Goal: Task Accomplishment & Management: Manage account settings

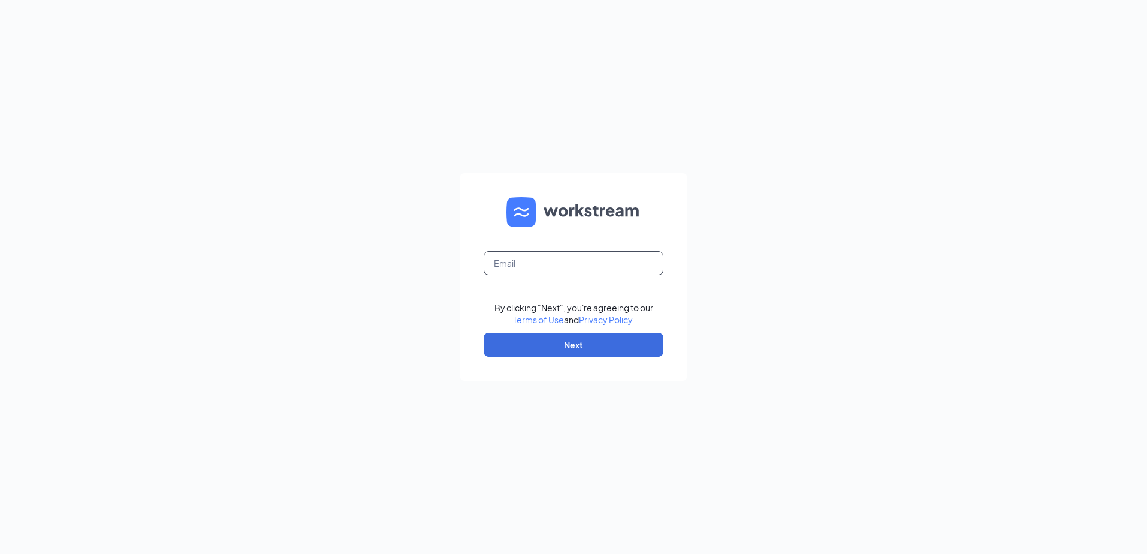
click at [581, 265] on input "text" at bounding box center [573, 263] width 180 height 24
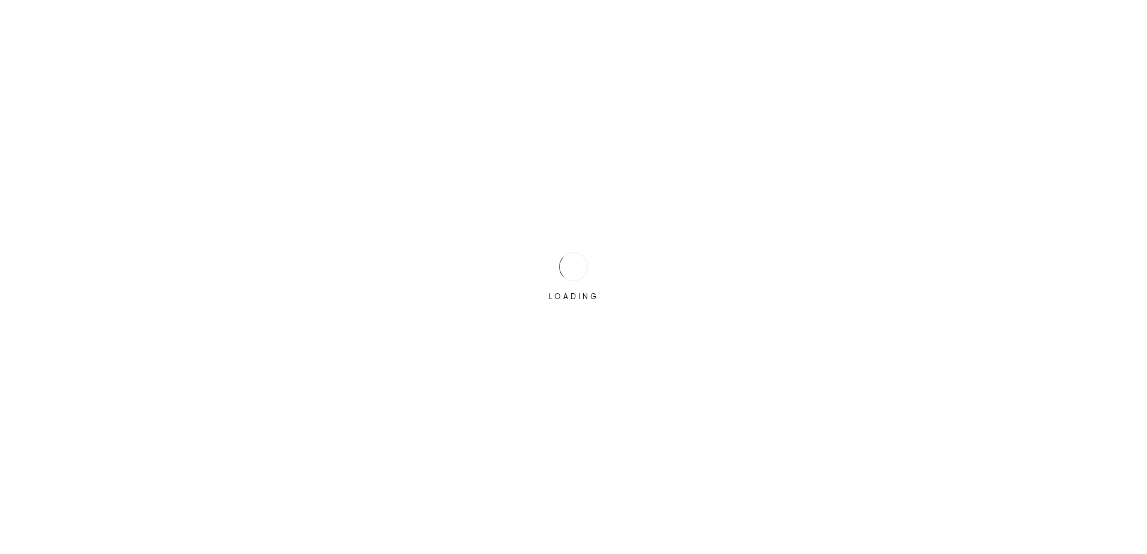
click at [579, 311] on div "LOADING" at bounding box center [573, 277] width 1147 height 554
